Goal: Navigation & Orientation: Find specific page/section

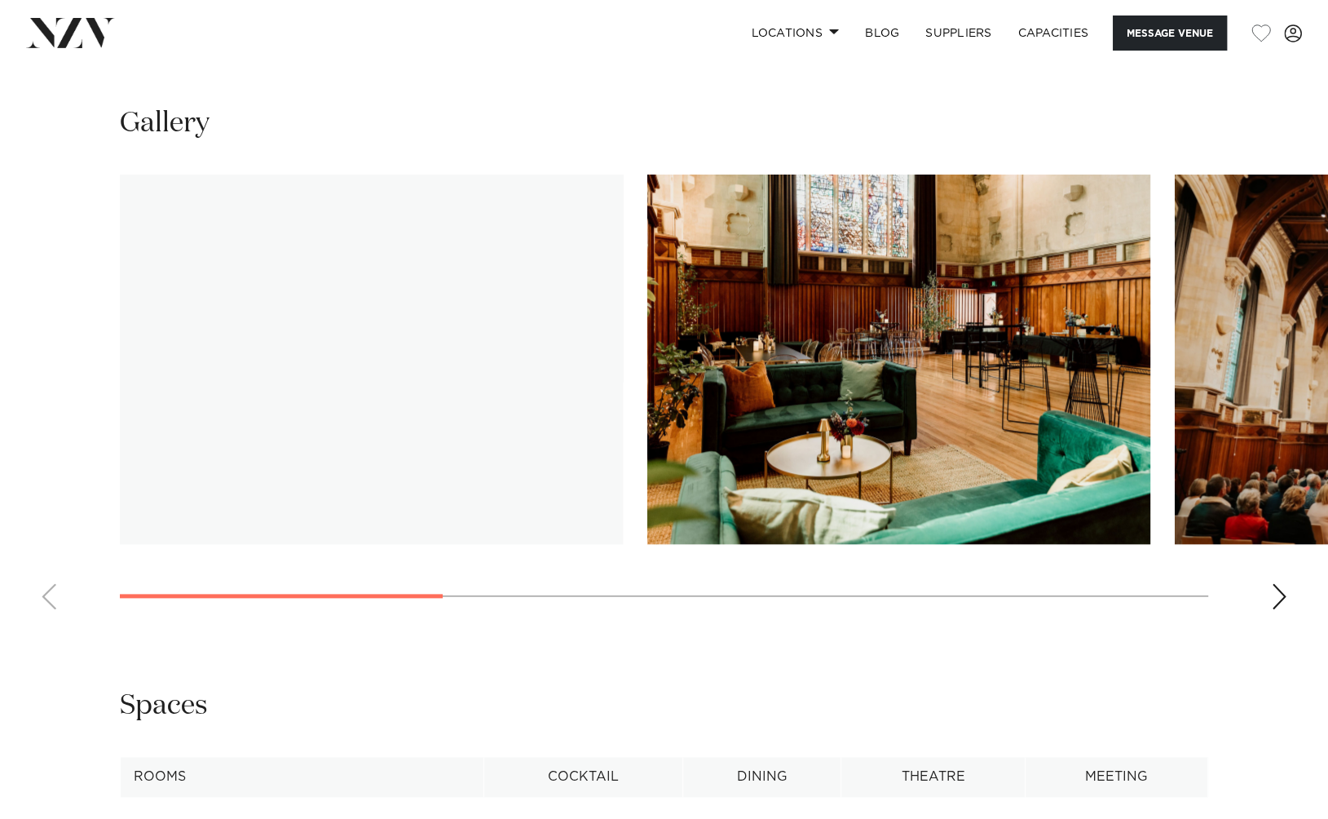
scroll to position [1478, 0]
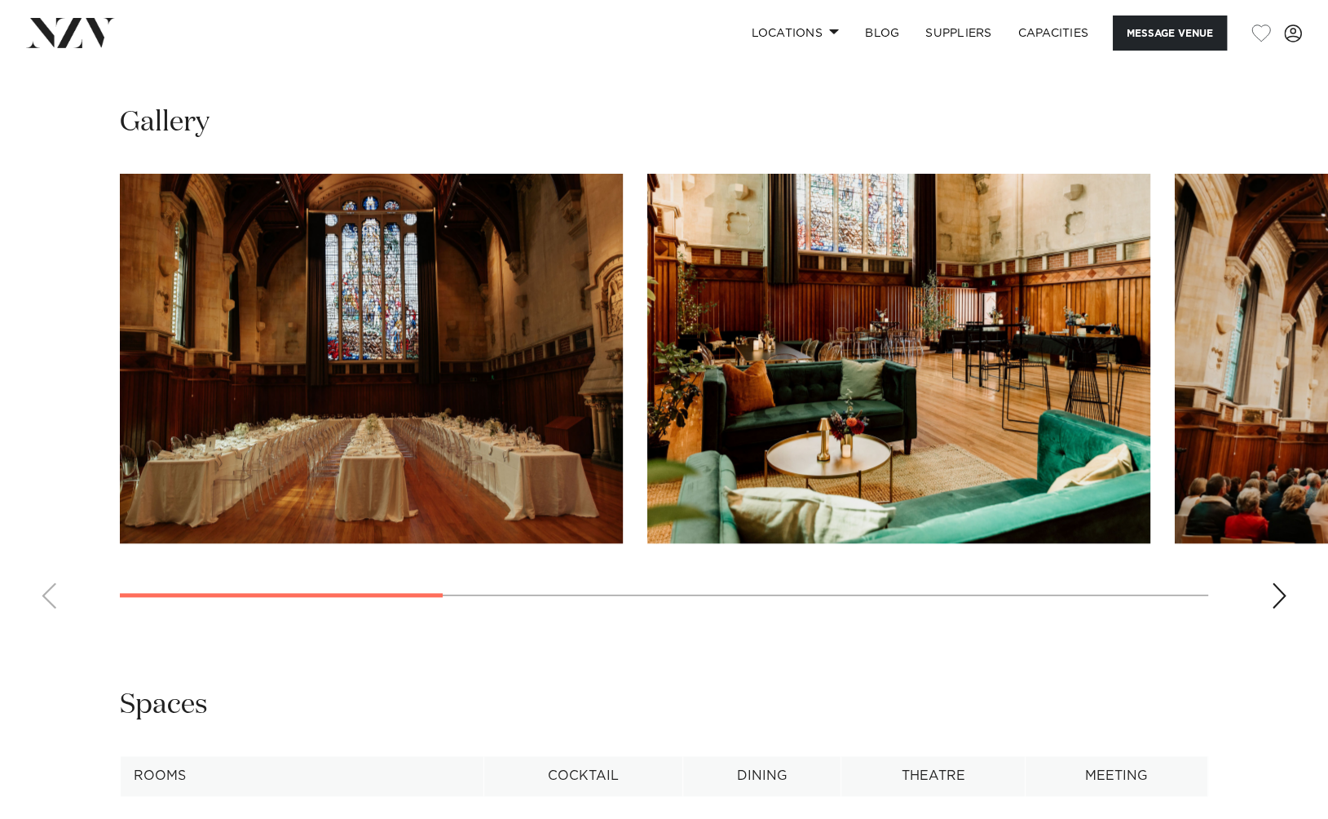
click at [1266, 587] on swiper-container at bounding box center [664, 398] width 1328 height 448
click at [1273, 598] on div "Next slide" at bounding box center [1279, 595] width 16 height 26
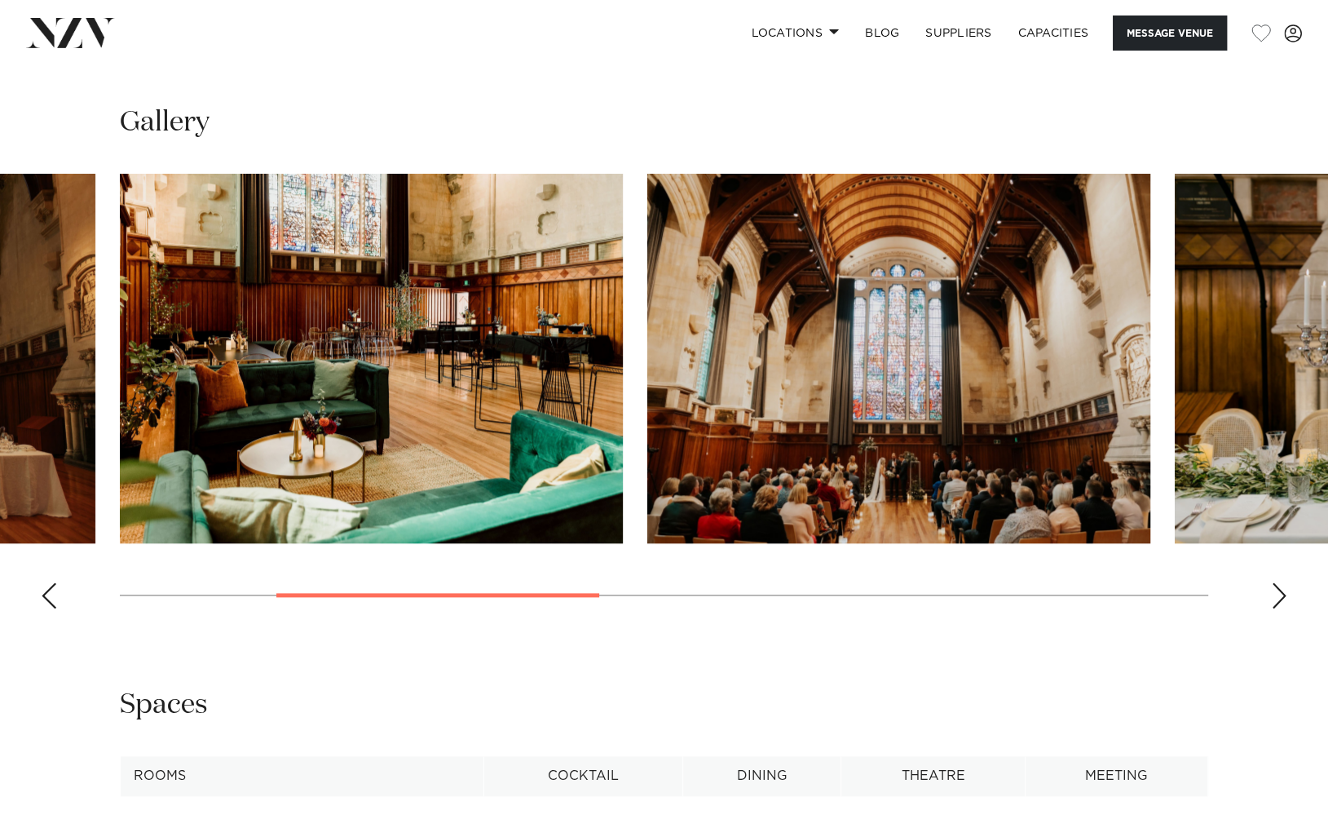
click at [1273, 598] on div "Next slide" at bounding box center [1279, 595] width 16 height 26
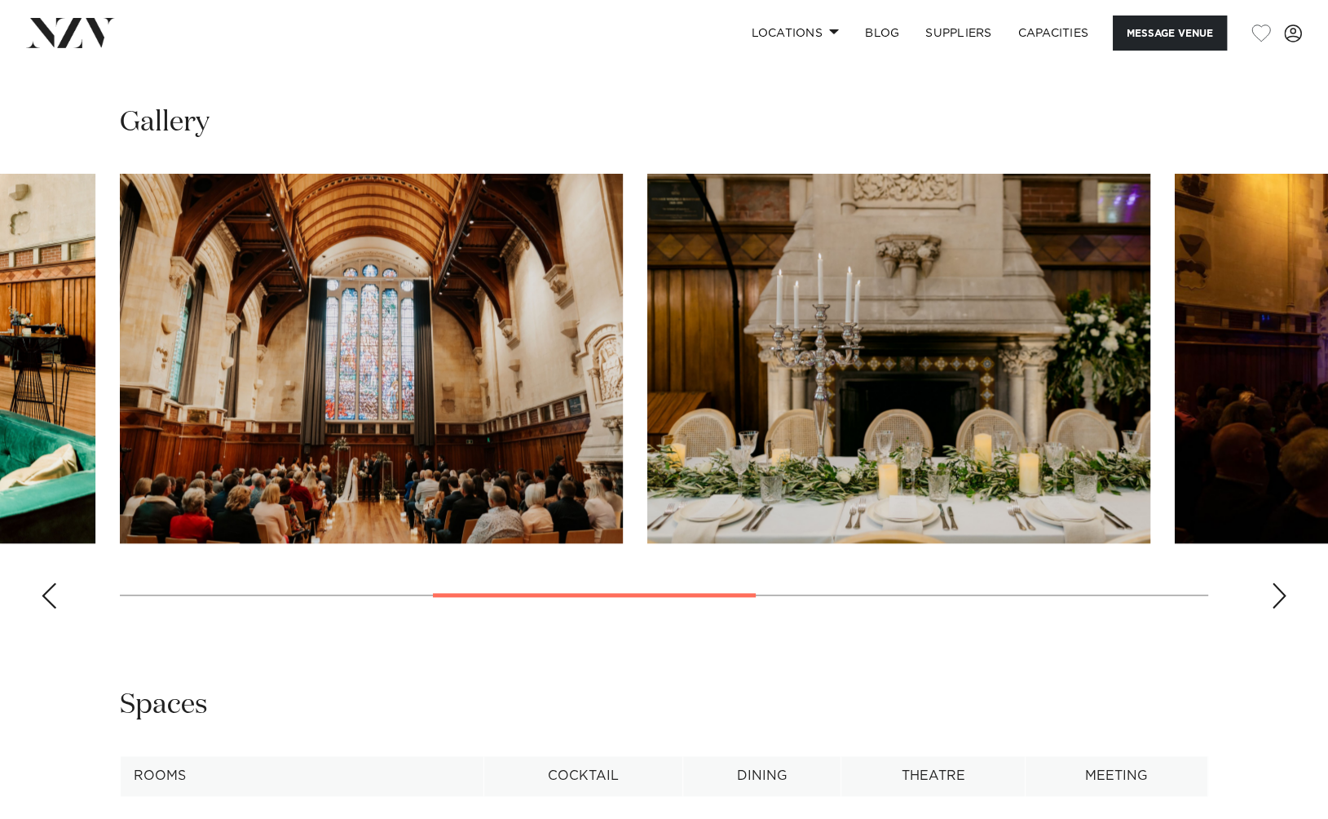
click at [1273, 598] on div "Next slide" at bounding box center [1279, 595] width 16 height 26
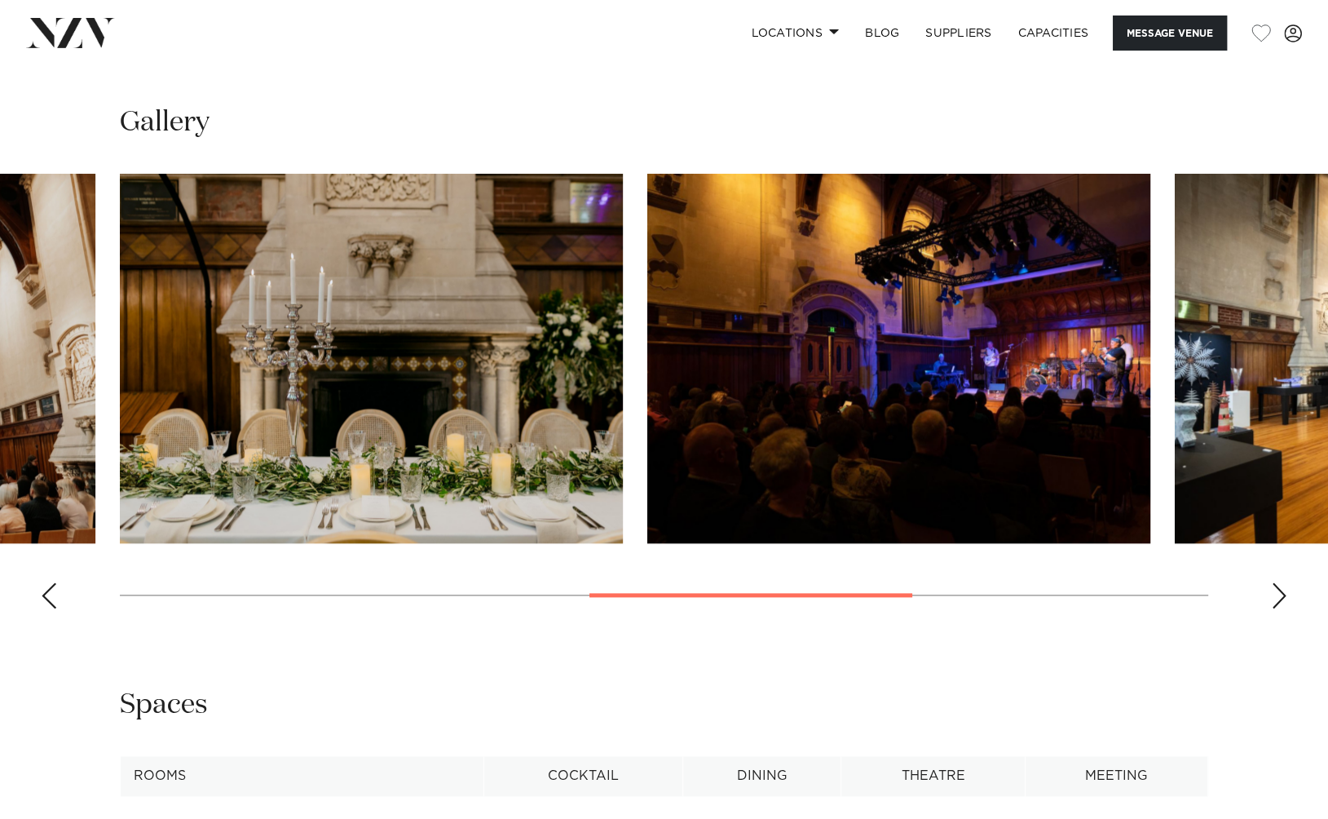
click at [1273, 598] on div "Next slide" at bounding box center [1279, 595] width 16 height 26
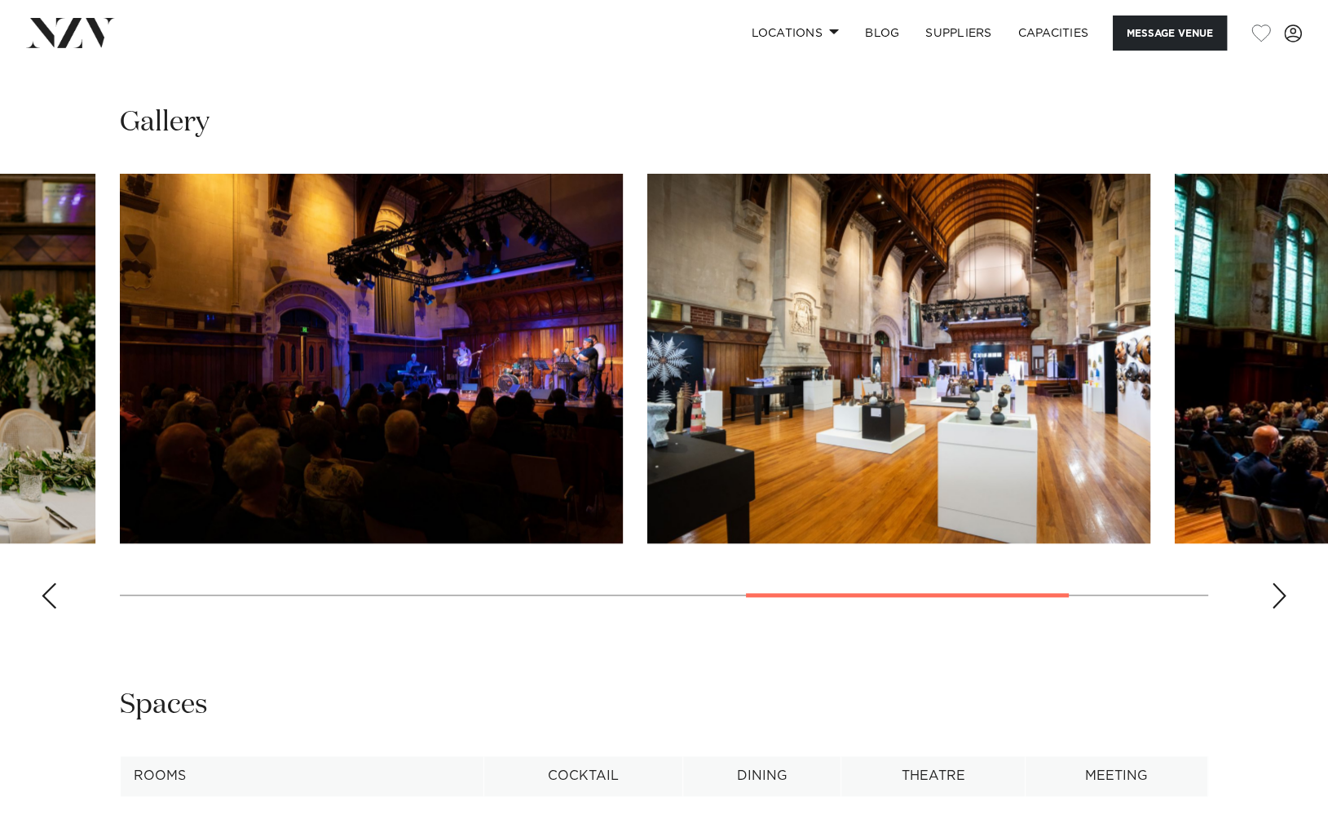
click at [1273, 598] on div "Next slide" at bounding box center [1279, 595] width 16 height 26
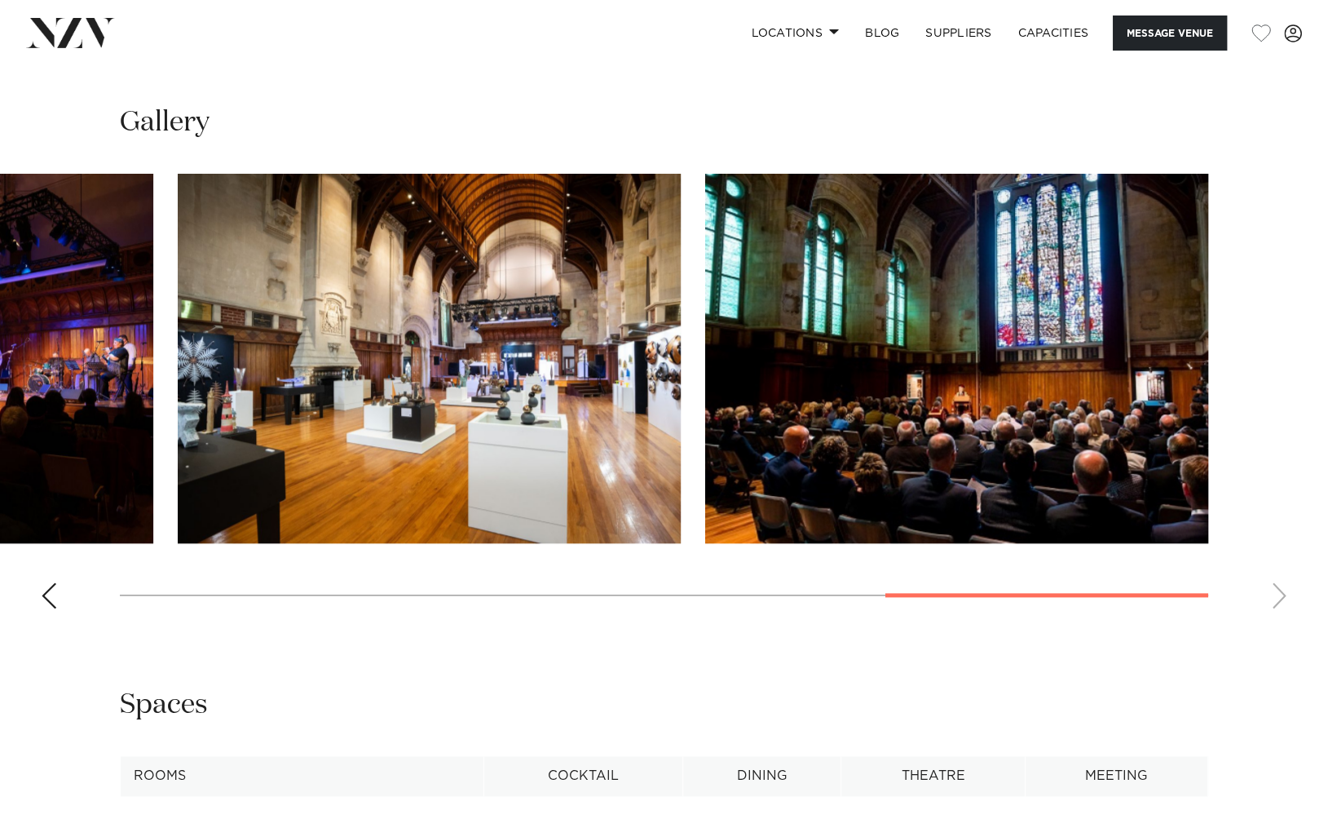
click at [1273, 598] on swiper-container at bounding box center [664, 398] width 1328 height 448
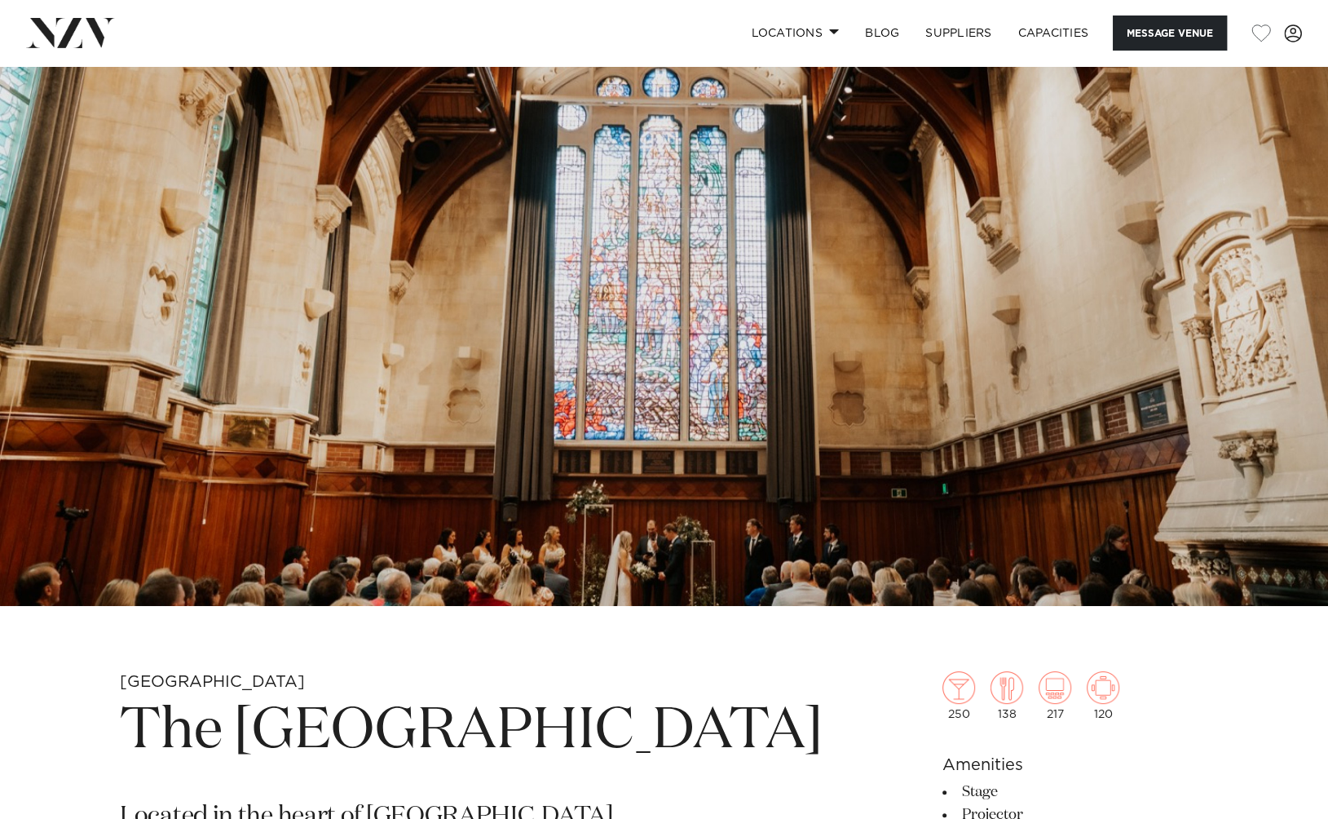
scroll to position [0, 0]
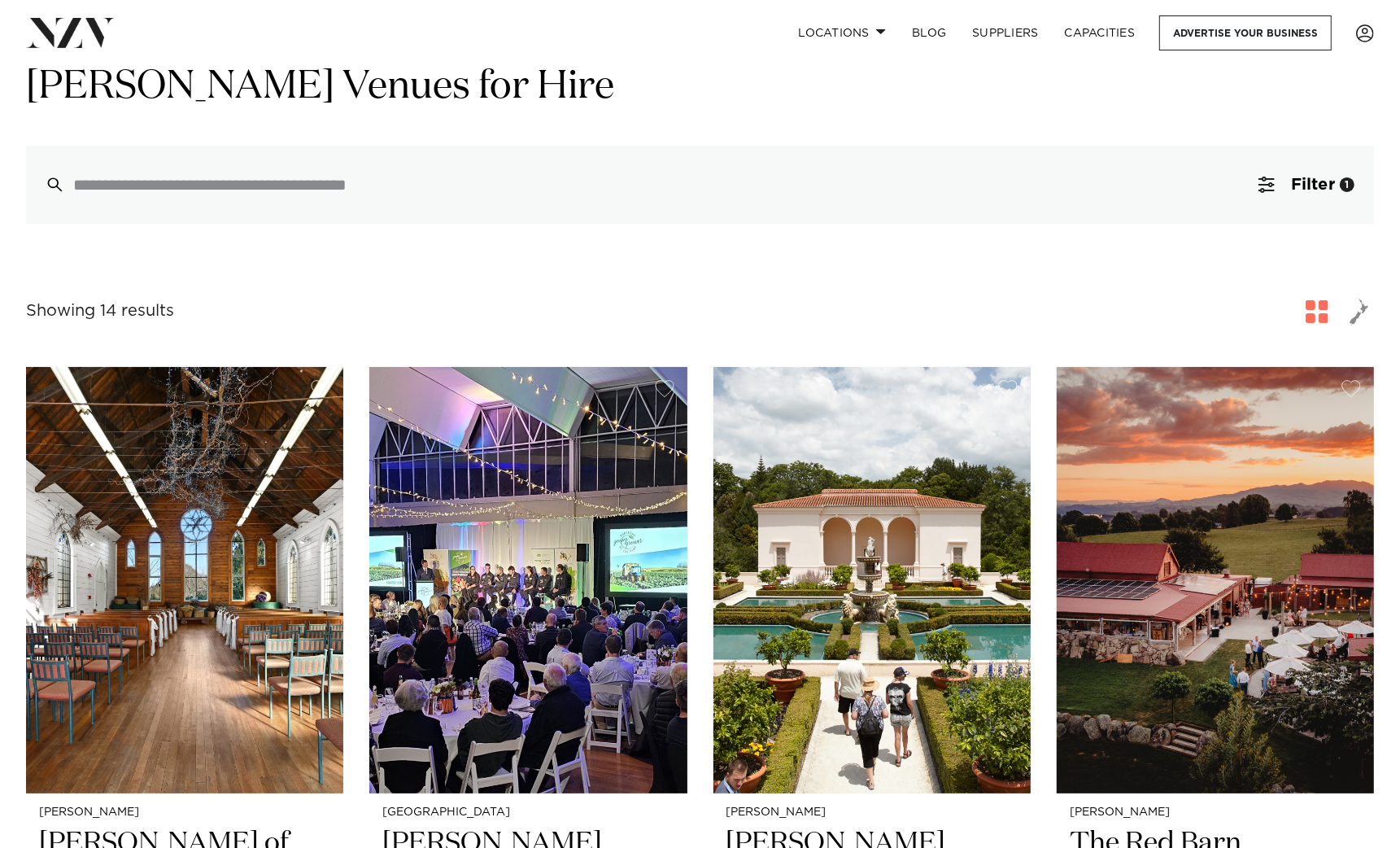
scroll to position [50, 0]
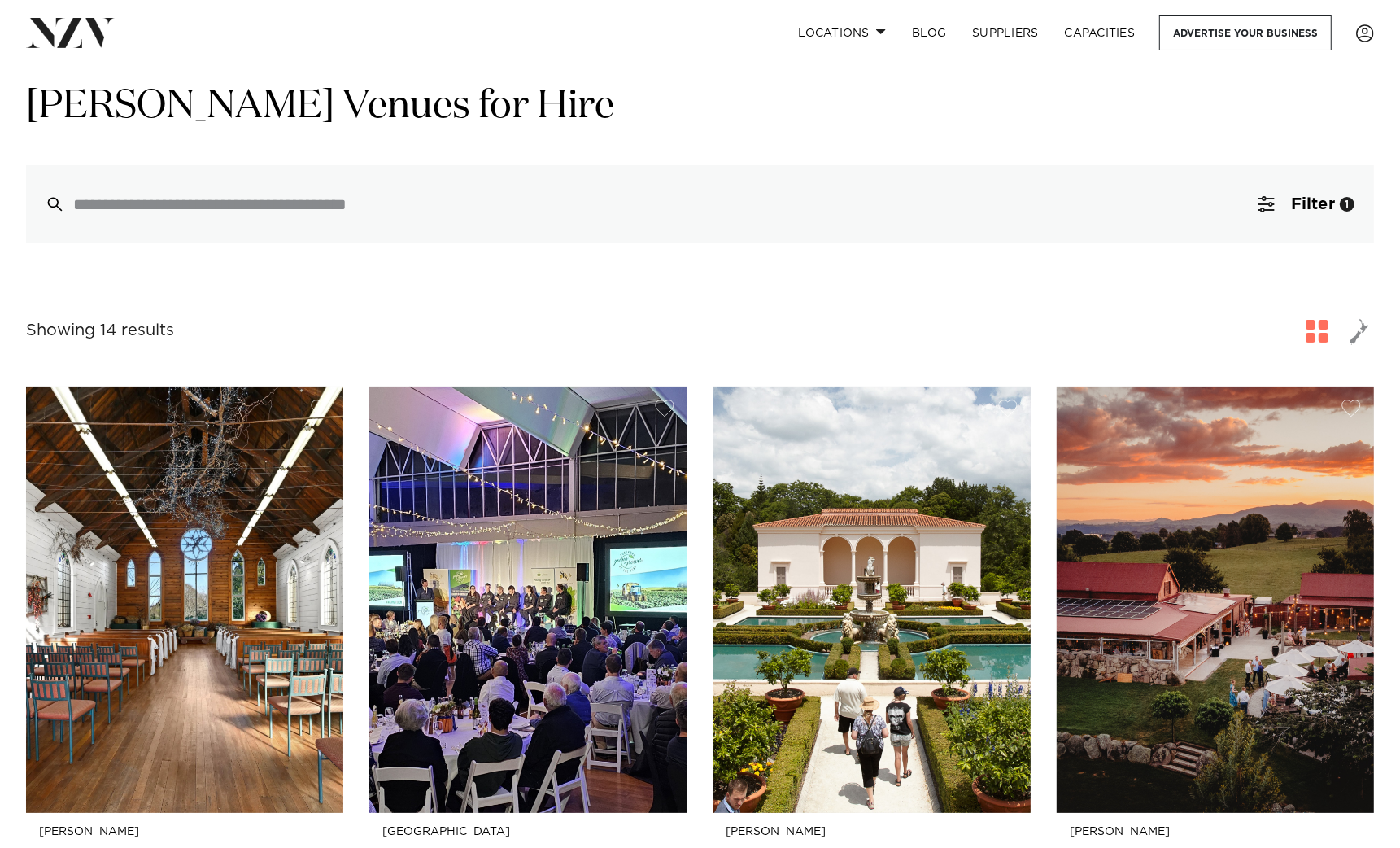
click at [1357, 346] on button "button" at bounding box center [1359, 330] width 29 height 29
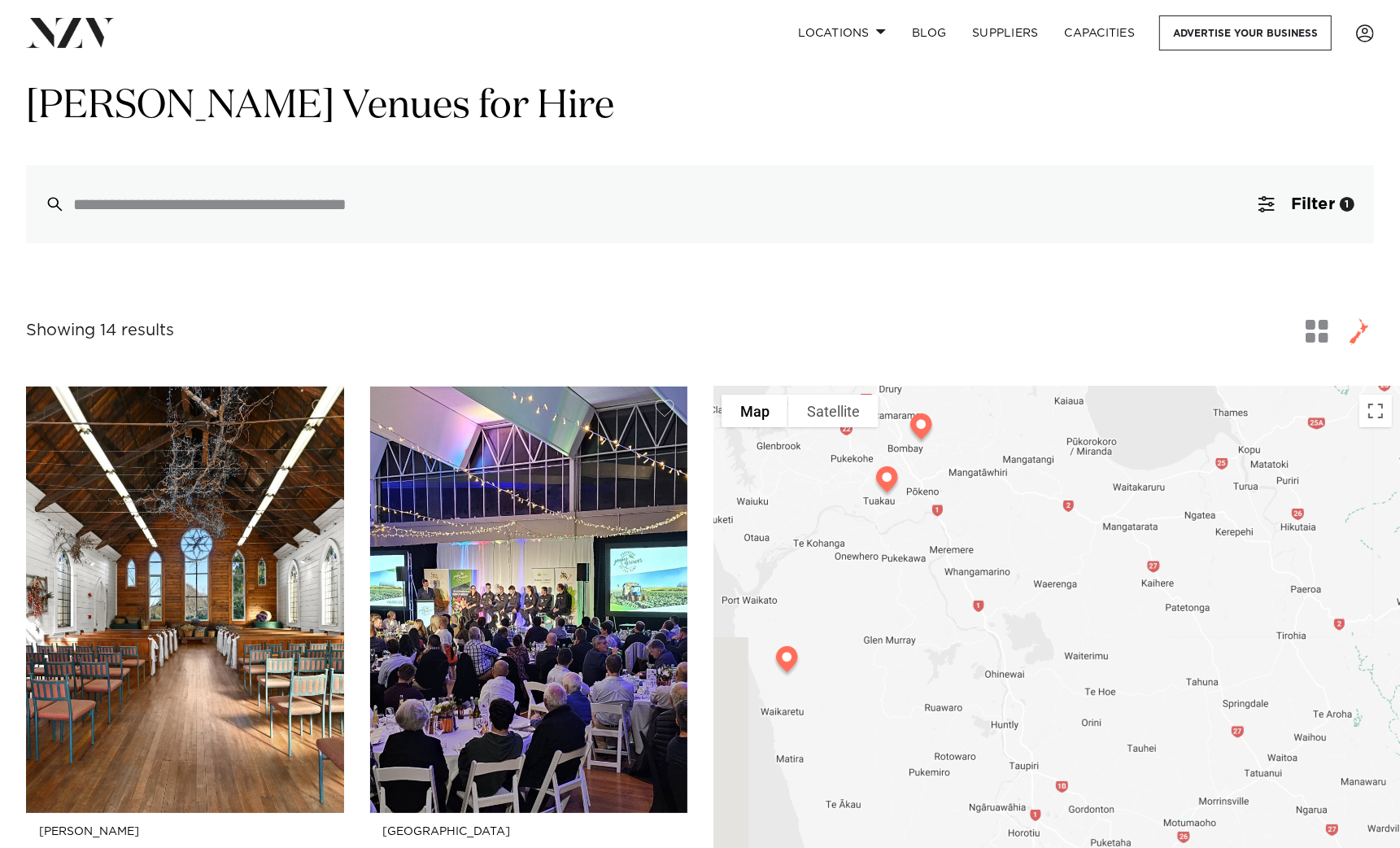
click at [1026, 483] on div at bounding box center [1057, 716] width 687 height 661
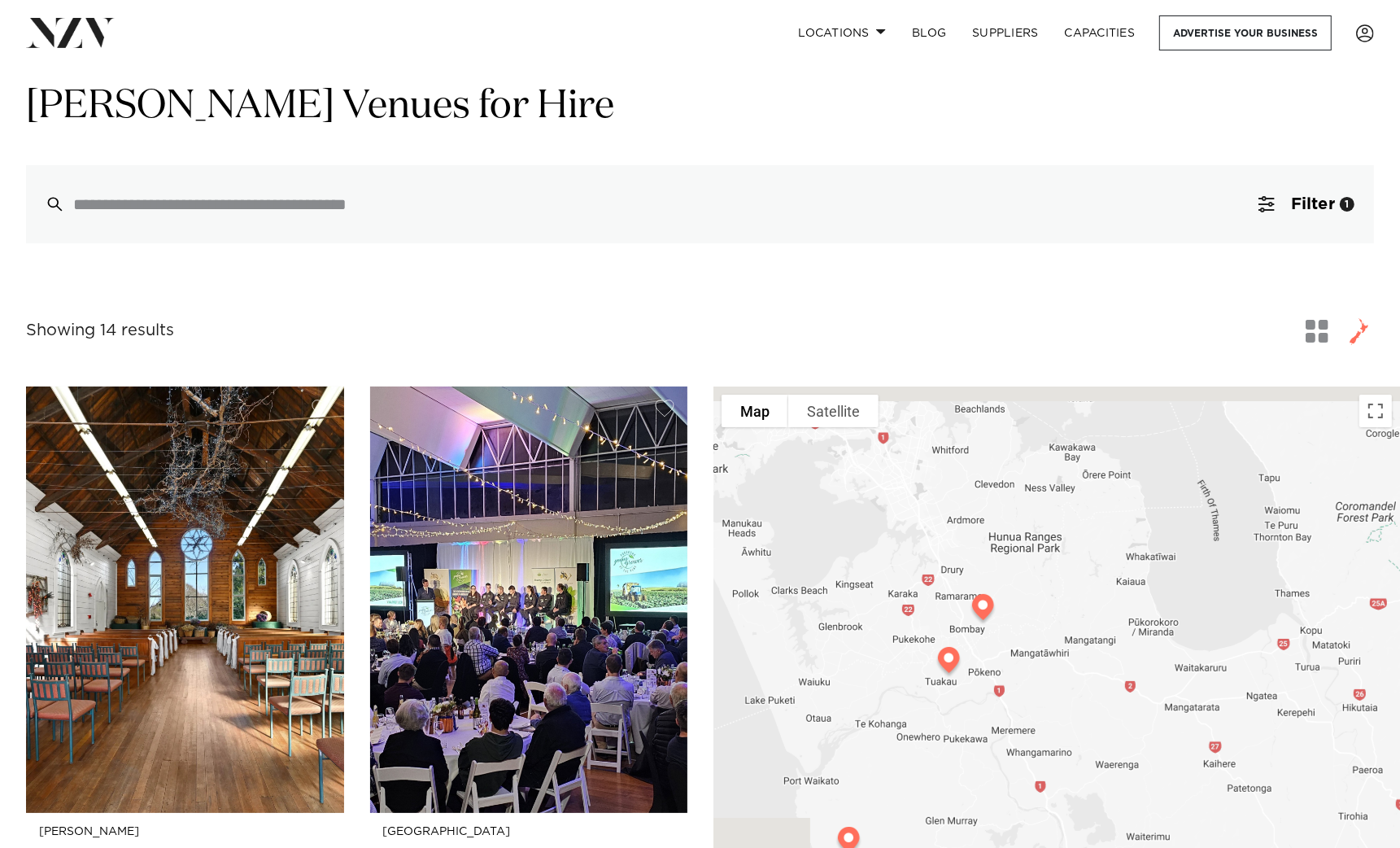
drag, startPoint x: 1025, startPoint y: 483, endPoint x: 1125, endPoint y: 720, distance: 257.2
click at [1125, 720] on div at bounding box center [1057, 716] width 687 height 661
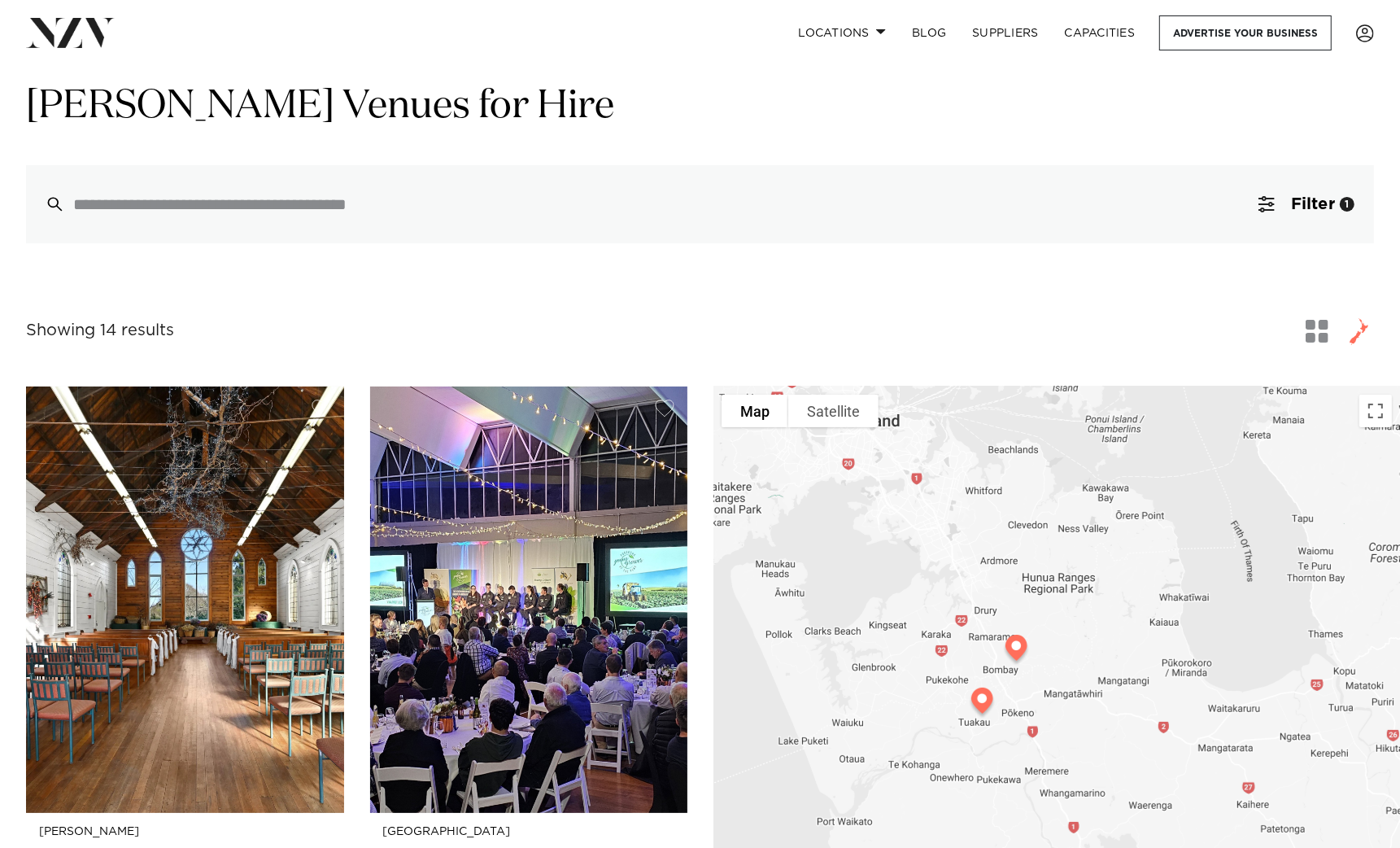
click at [1321, 330] on span "button" at bounding box center [1317, 330] width 23 height 23
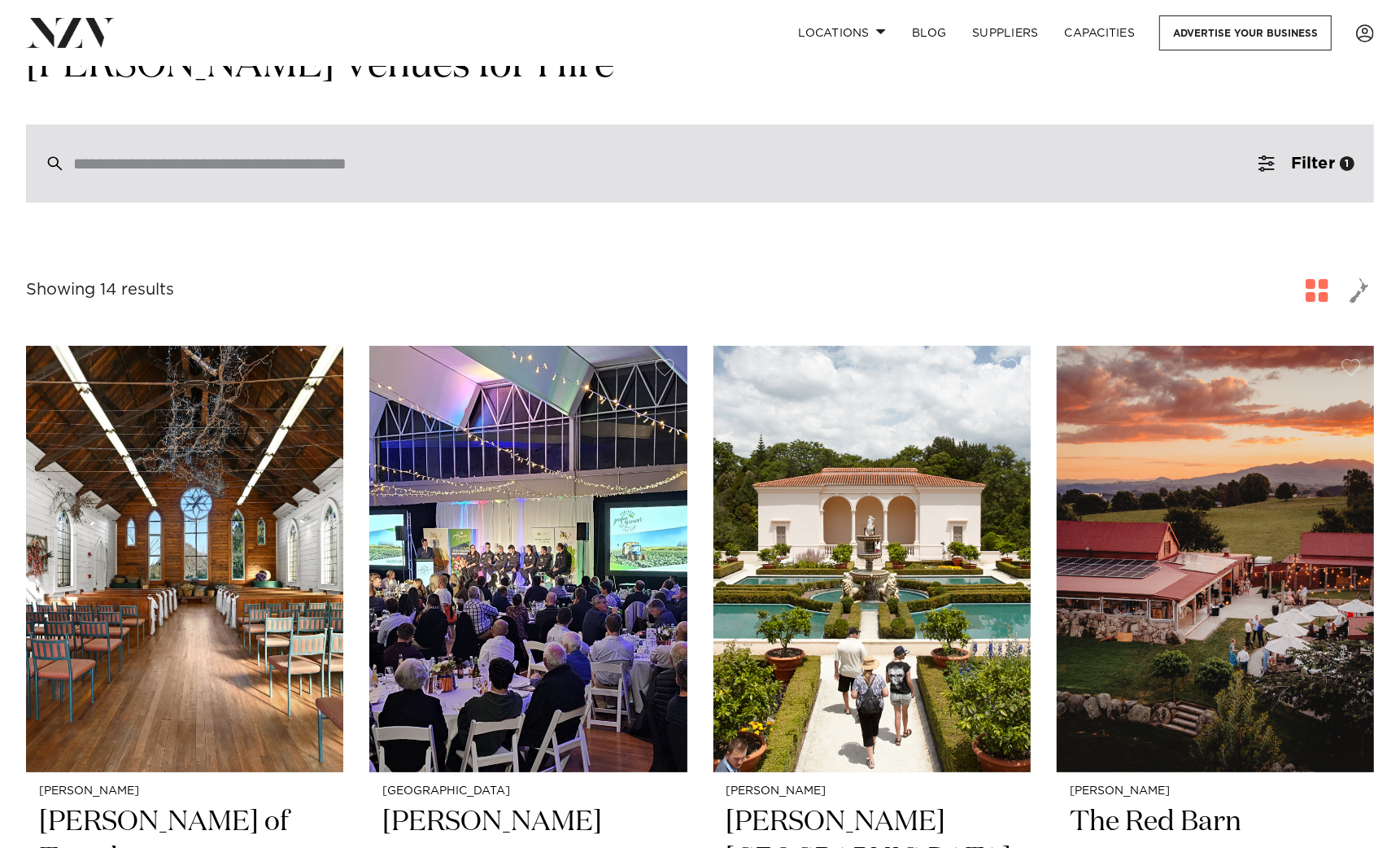
scroll to position [0, 0]
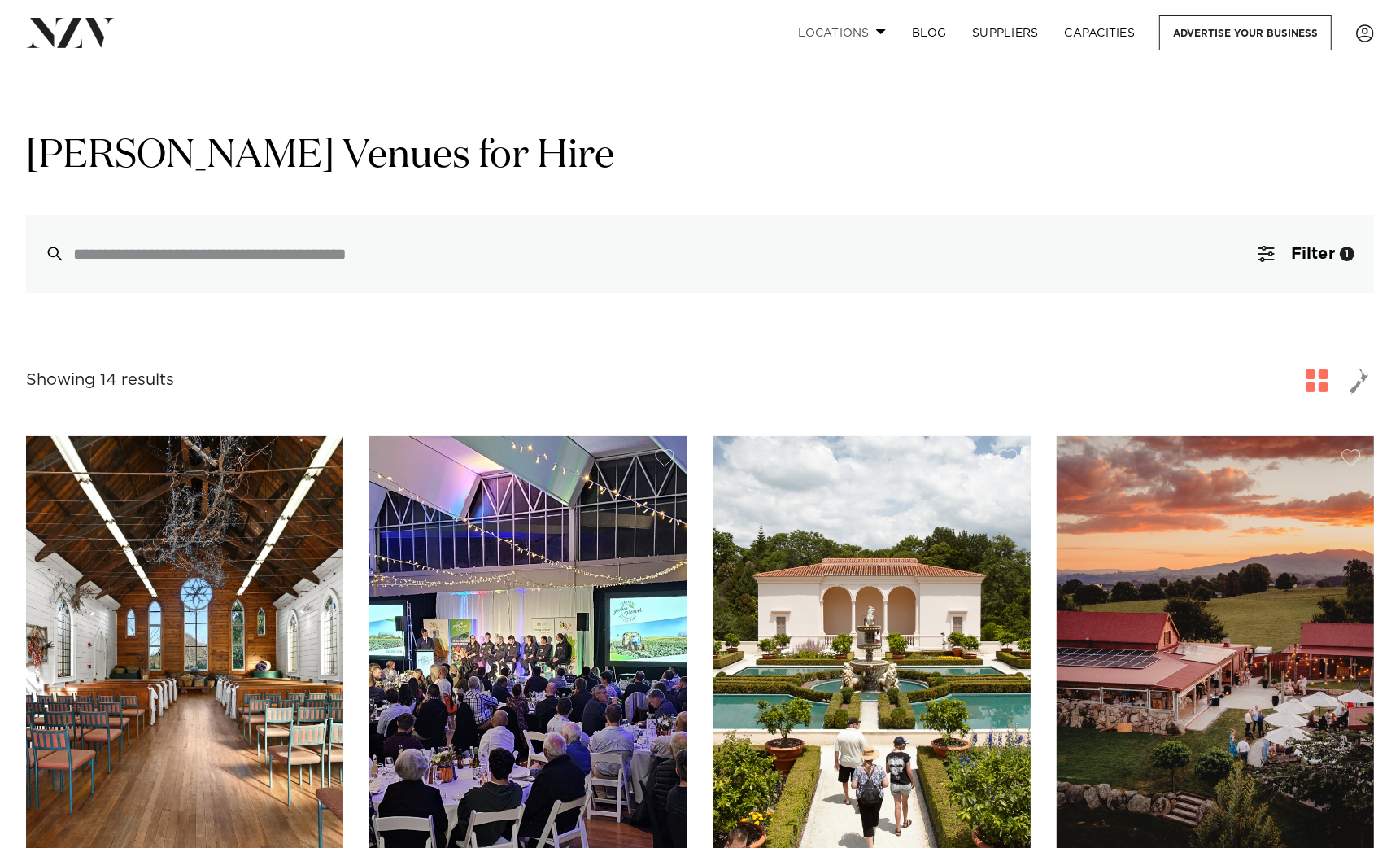
click at [855, 33] on link "Locations" at bounding box center [842, 32] width 114 height 35
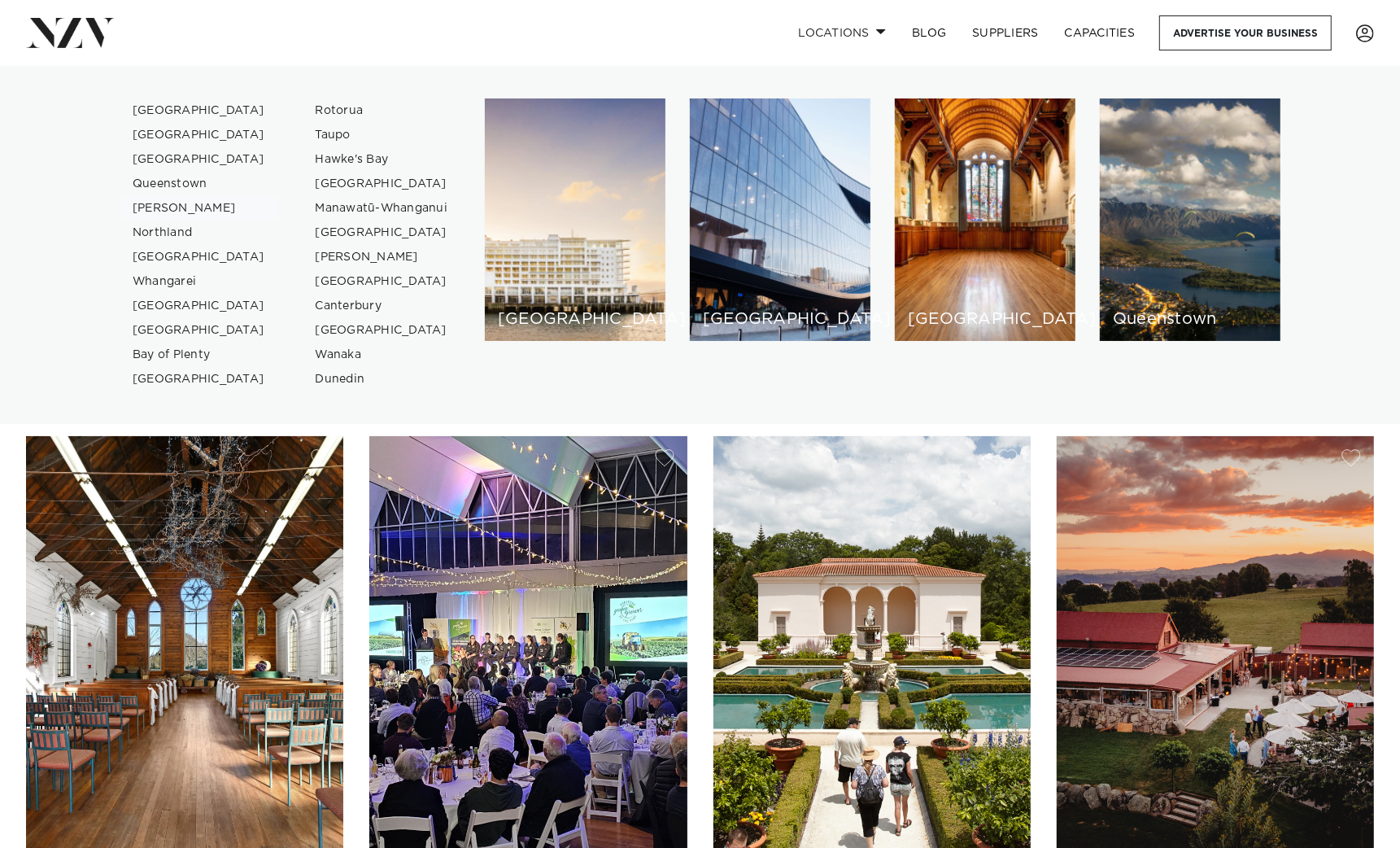
click at [175, 212] on link "[PERSON_NAME]" at bounding box center [199, 209] width 159 height 24
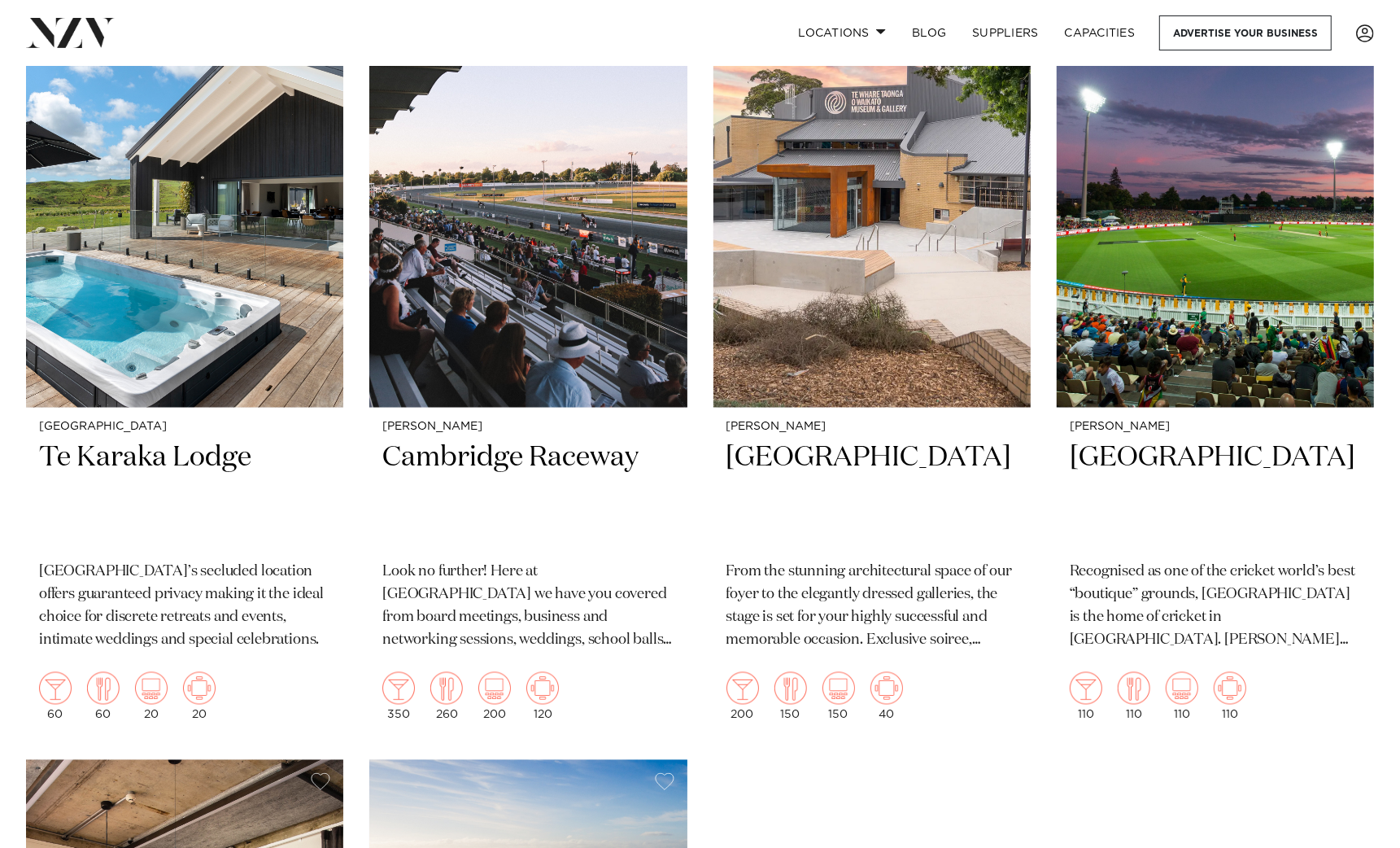
scroll to position [2271, 0]
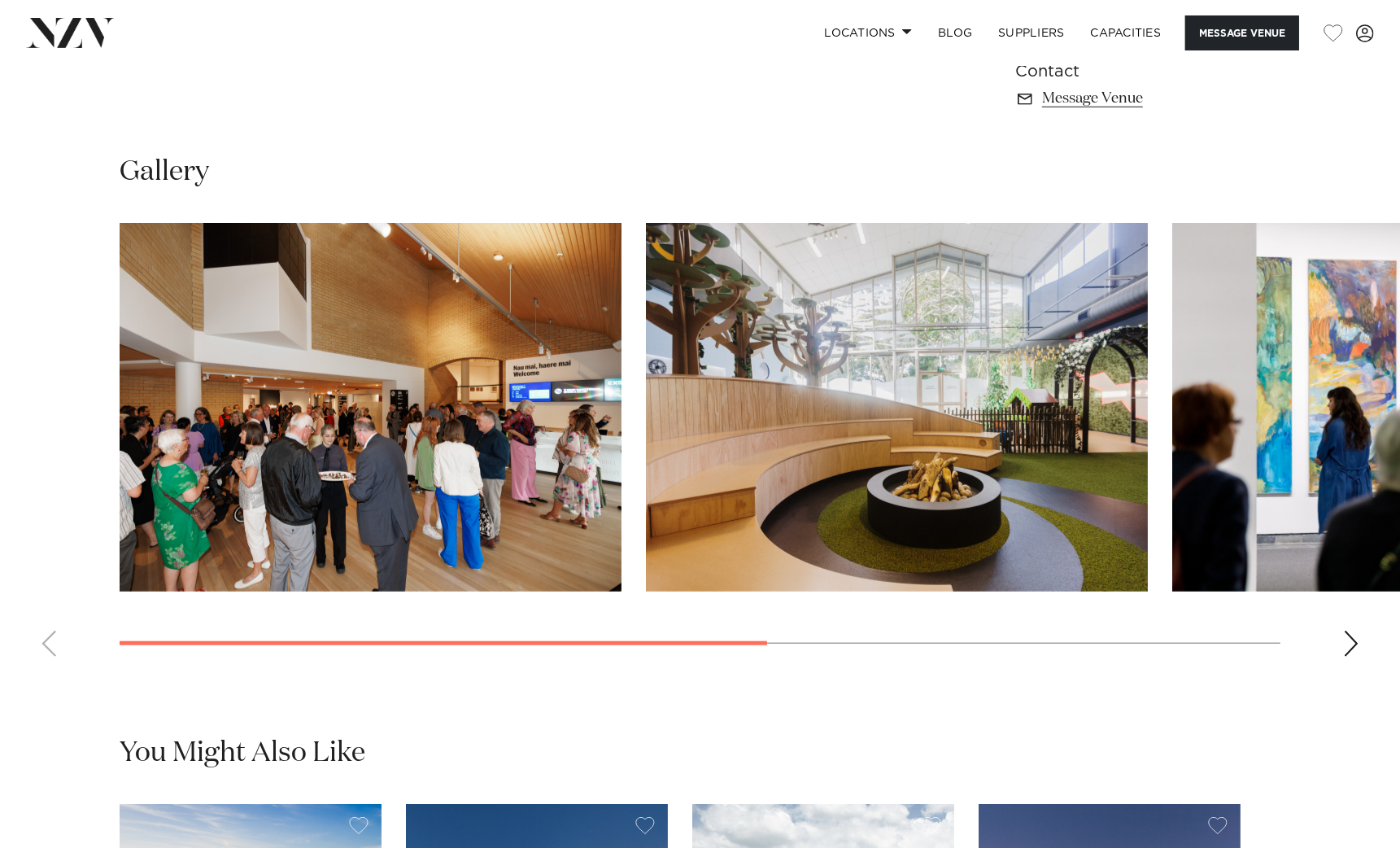
scroll to position [1174, 0]
click at [611, 597] on swiper-container at bounding box center [700, 446] width 1400 height 447
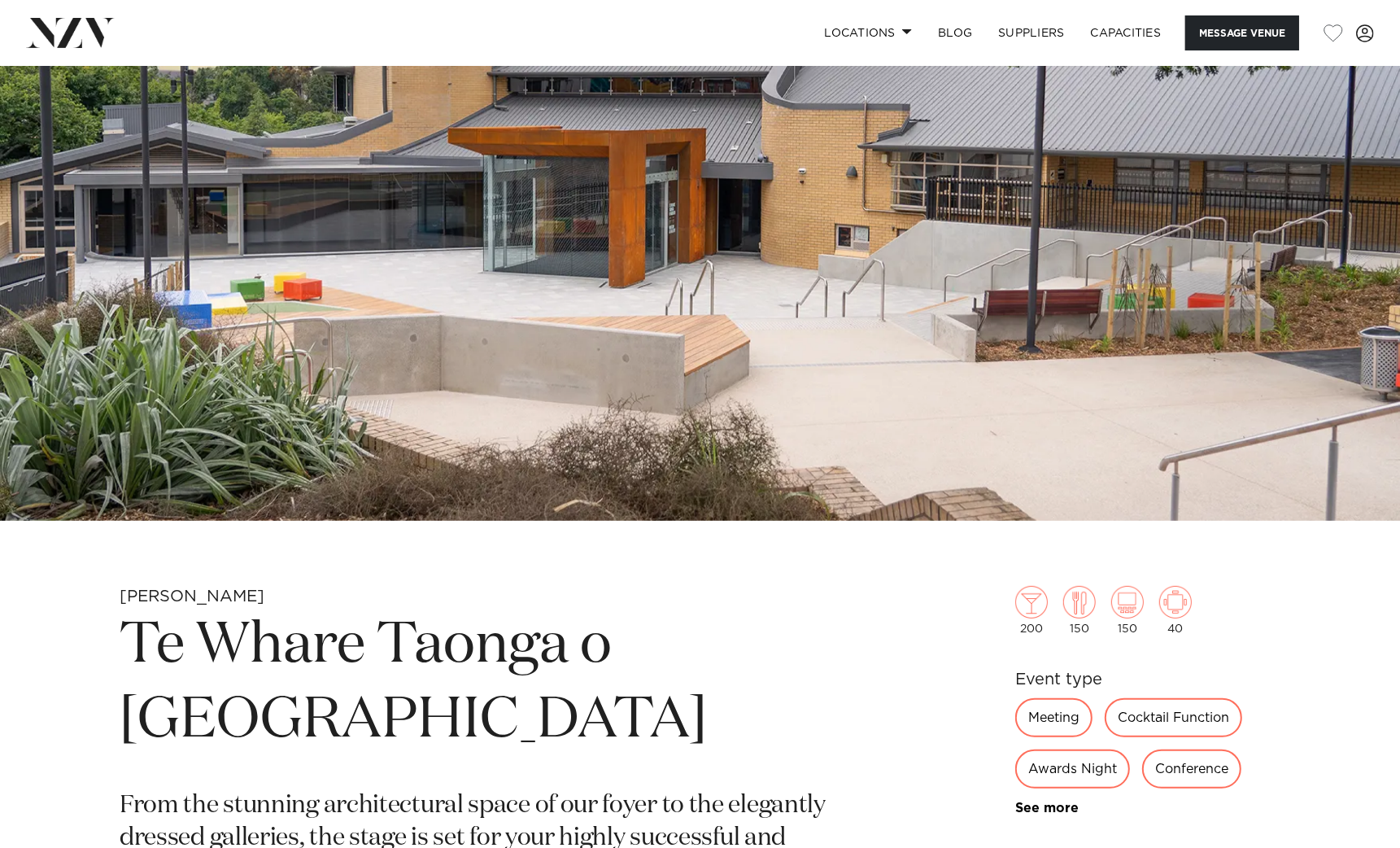
scroll to position [0, 0]
